Goal: Information Seeking & Learning: Learn about a topic

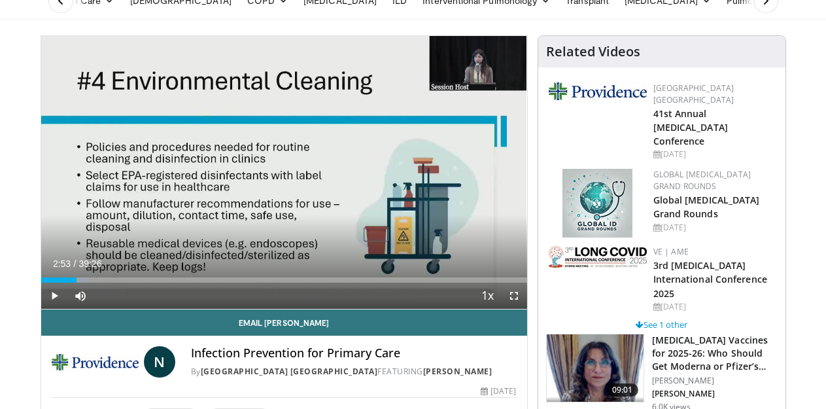
scroll to position [65, 0]
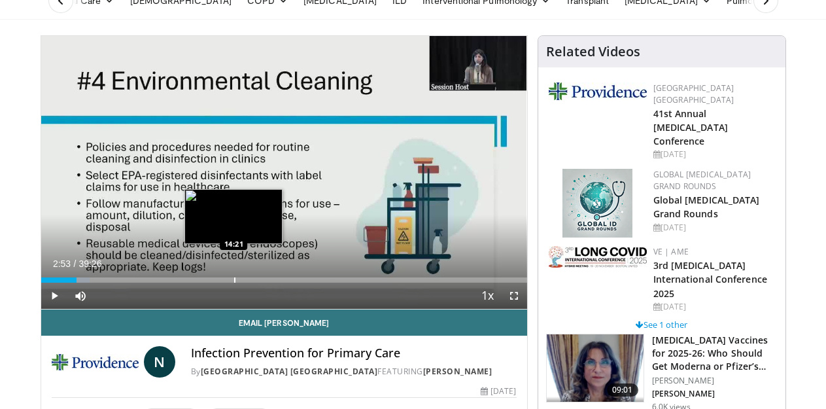
click at [202, 282] on div "Loaded : 10.06% 02:53 14:21" at bounding box center [284, 276] width 486 height 12
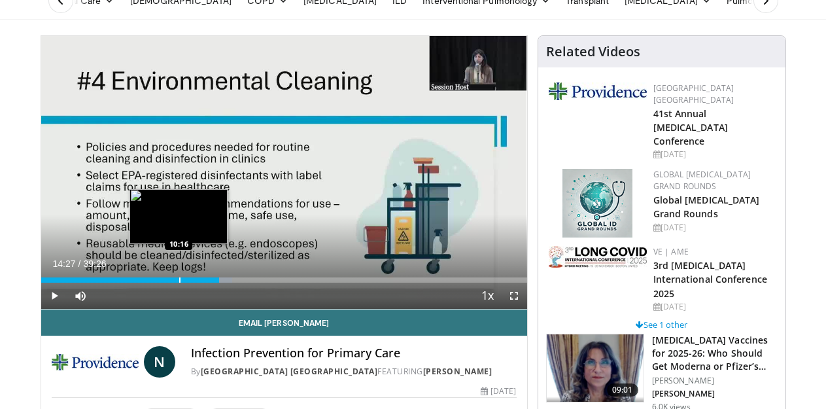
click at [146, 282] on div "Loaded : 39.34% 14:27 10:16" at bounding box center [284, 276] width 486 height 12
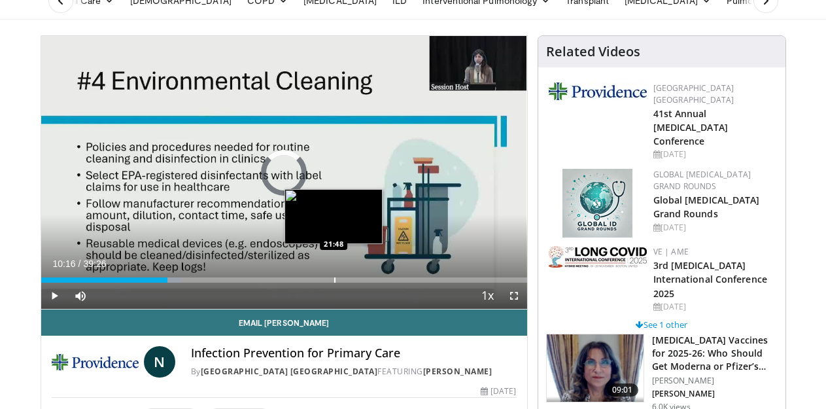
click at [334, 282] on div "Progress Bar" at bounding box center [334, 279] width 1 height 5
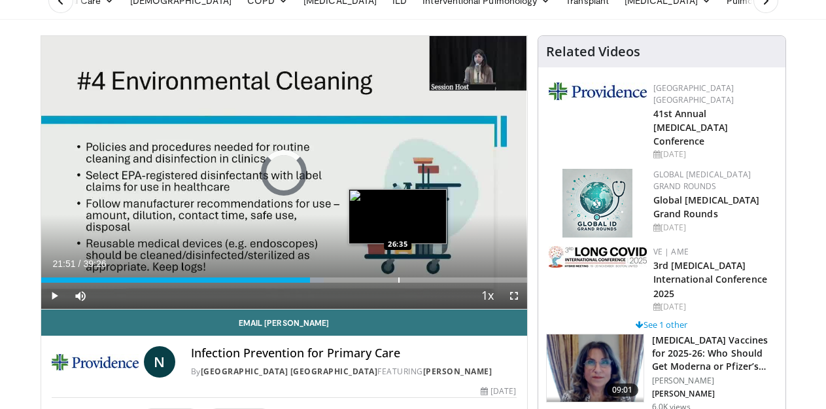
click at [398, 282] on div "Progress Bar" at bounding box center [398, 279] width 1 height 5
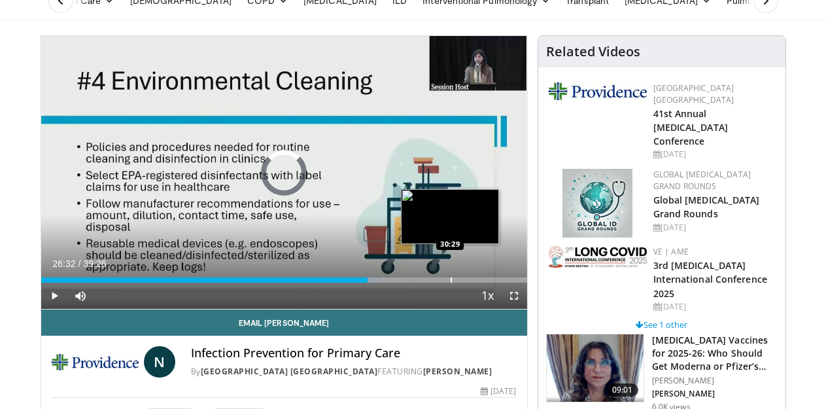
click at [417, 282] on div "Loaded : 70.00% 26:32 30:29" at bounding box center [284, 276] width 486 height 12
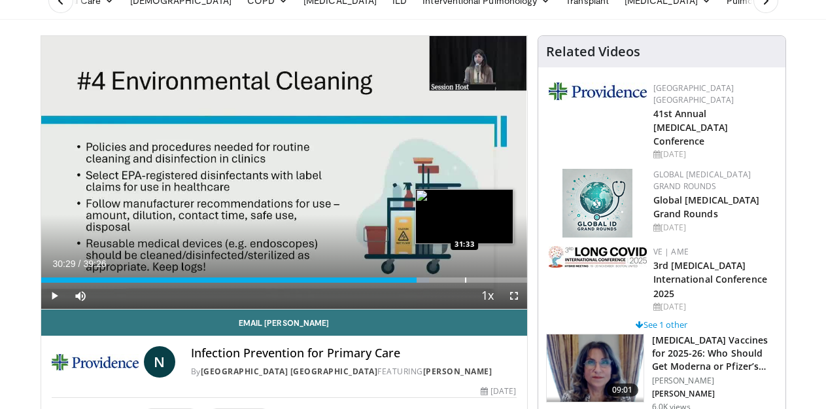
click at [431, 282] on div "Loaded : 79.94% 30:29 31:33" at bounding box center [284, 276] width 486 height 12
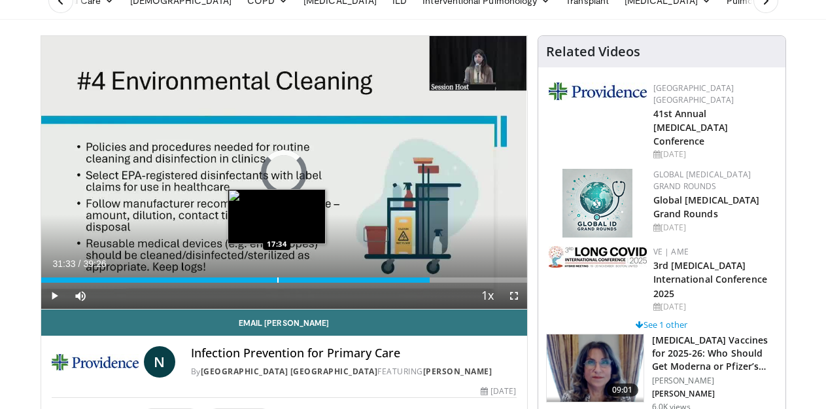
click at [244, 282] on div "Loaded : 0.00% 17:28 17:34" at bounding box center [284, 276] width 486 height 12
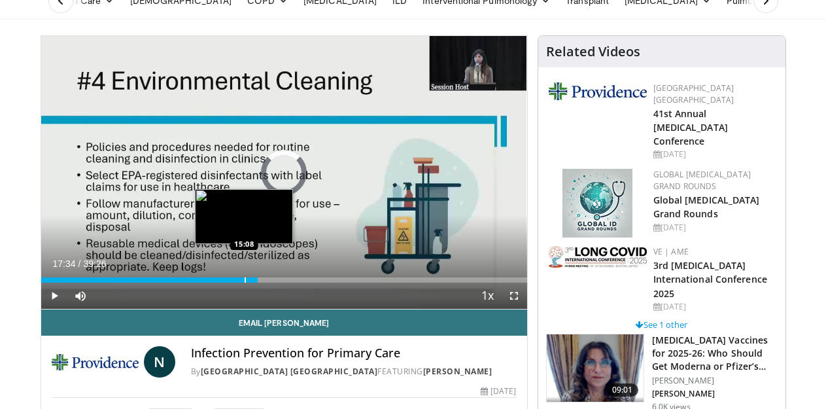
click at [211, 282] on div "Loaded : 0.00% 17:34 15:08" at bounding box center [284, 276] width 486 height 12
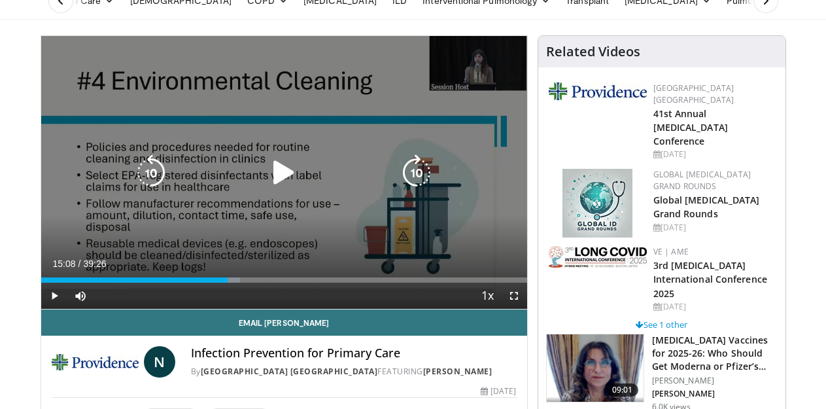
scroll to position [0, 0]
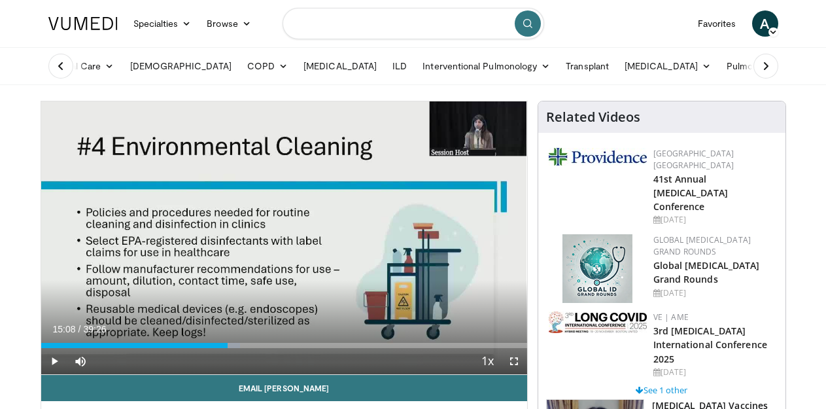
click at [480, 29] on input "Search topics, interventions" at bounding box center [412, 23] width 261 height 31
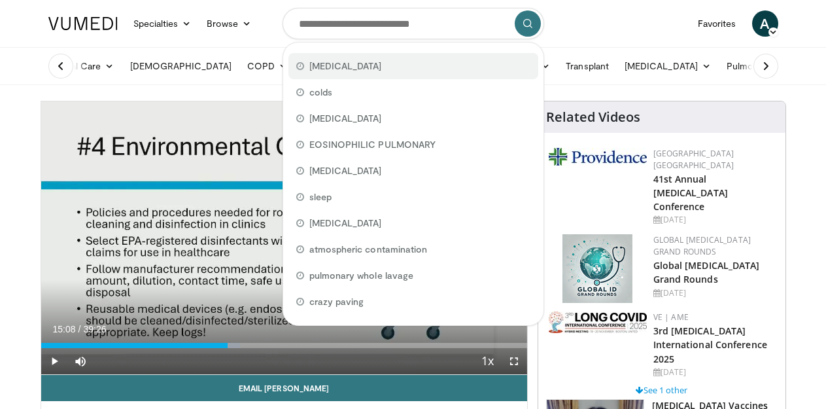
click at [370, 62] on span "rhinovirus infection" at bounding box center [345, 65] width 73 height 13
type input "**********"
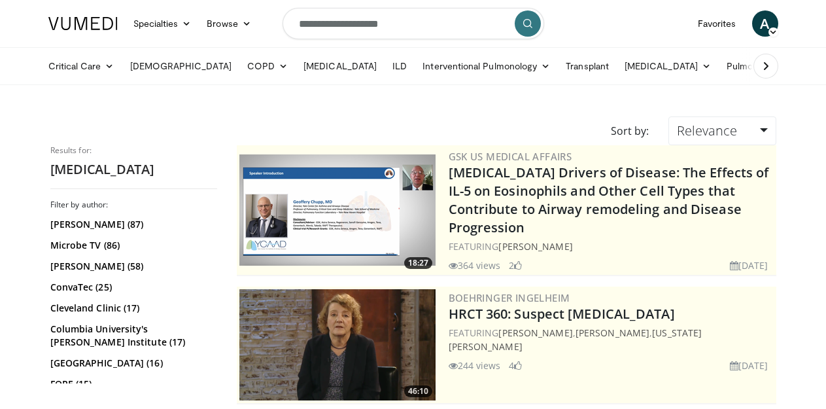
click at [410, 25] on input "**********" at bounding box center [412, 23] width 261 height 31
type input "**********"
click at [530, 14] on button "submit" at bounding box center [527, 23] width 26 height 26
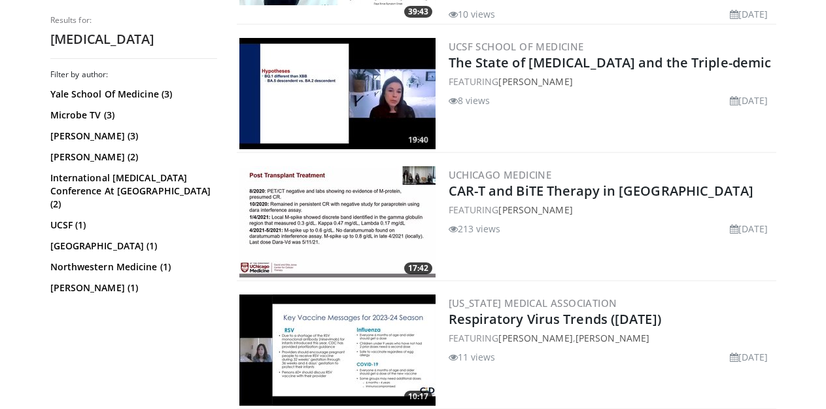
scroll to position [2353, 0]
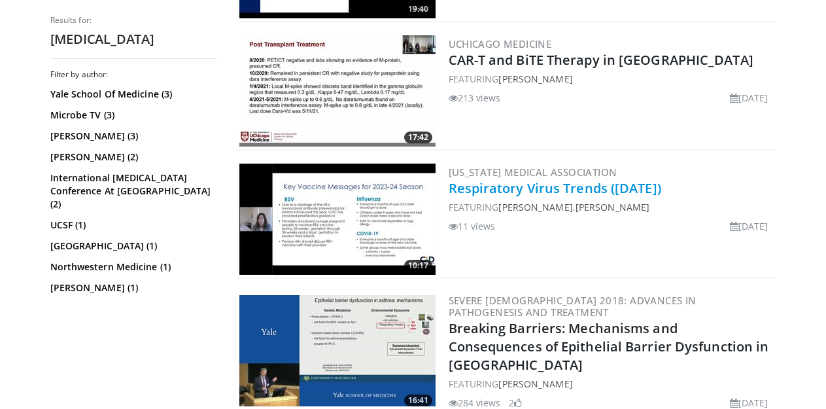
click at [563, 179] on link "Respiratory Virus Trends (November 2023)" at bounding box center [554, 188] width 212 height 18
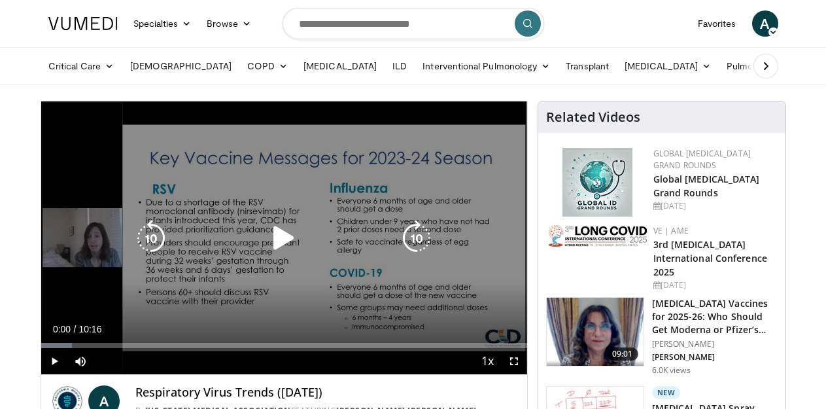
click at [277, 243] on icon "Video Player" at bounding box center [283, 238] width 37 height 37
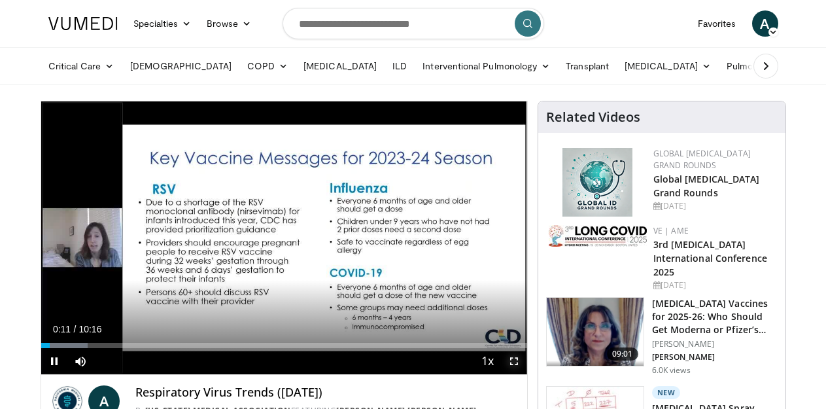
click at [527, 374] on span "Video Player" at bounding box center [514, 361] width 26 height 26
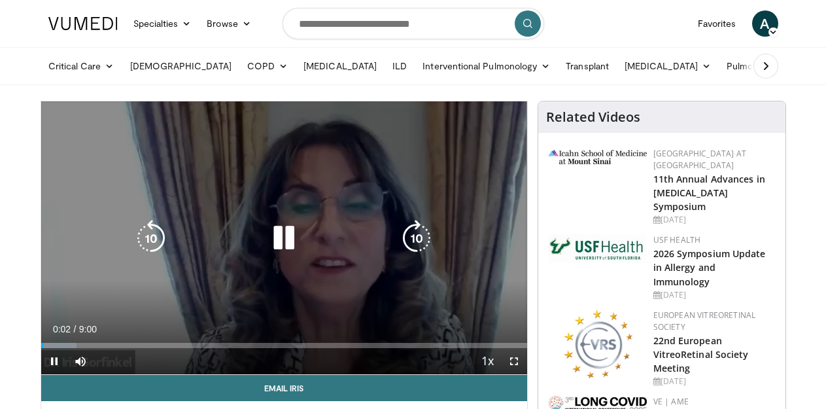
click at [271, 255] on icon "Video Player" at bounding box center [283, 238] width 37 height 37
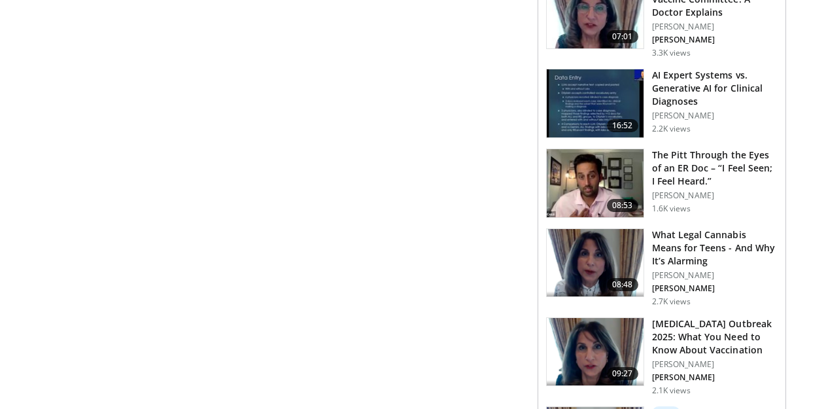
scroll to position [784, 0]
